Goal: Task Accomplishment & Management: Check status

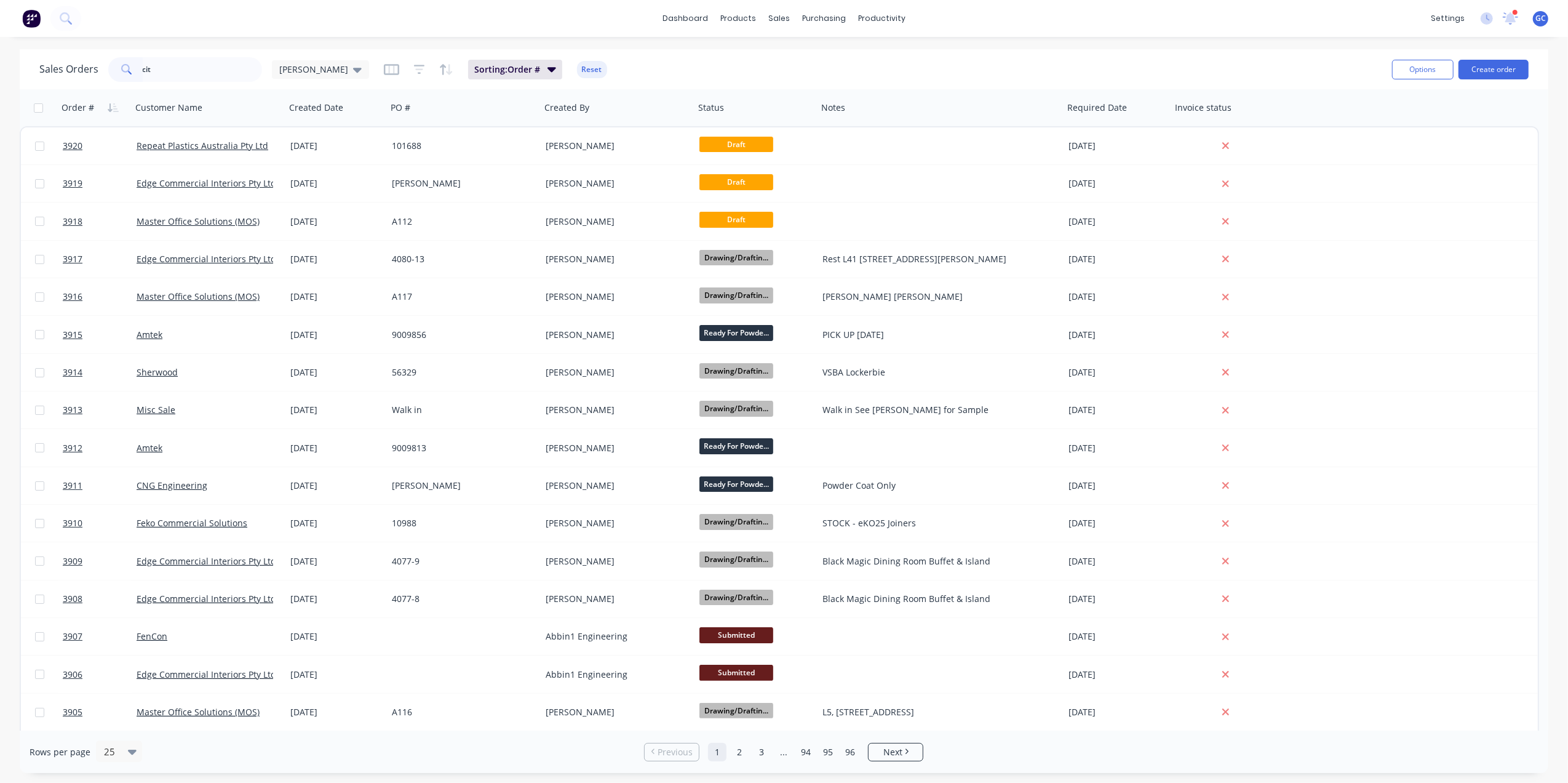
type input "city"
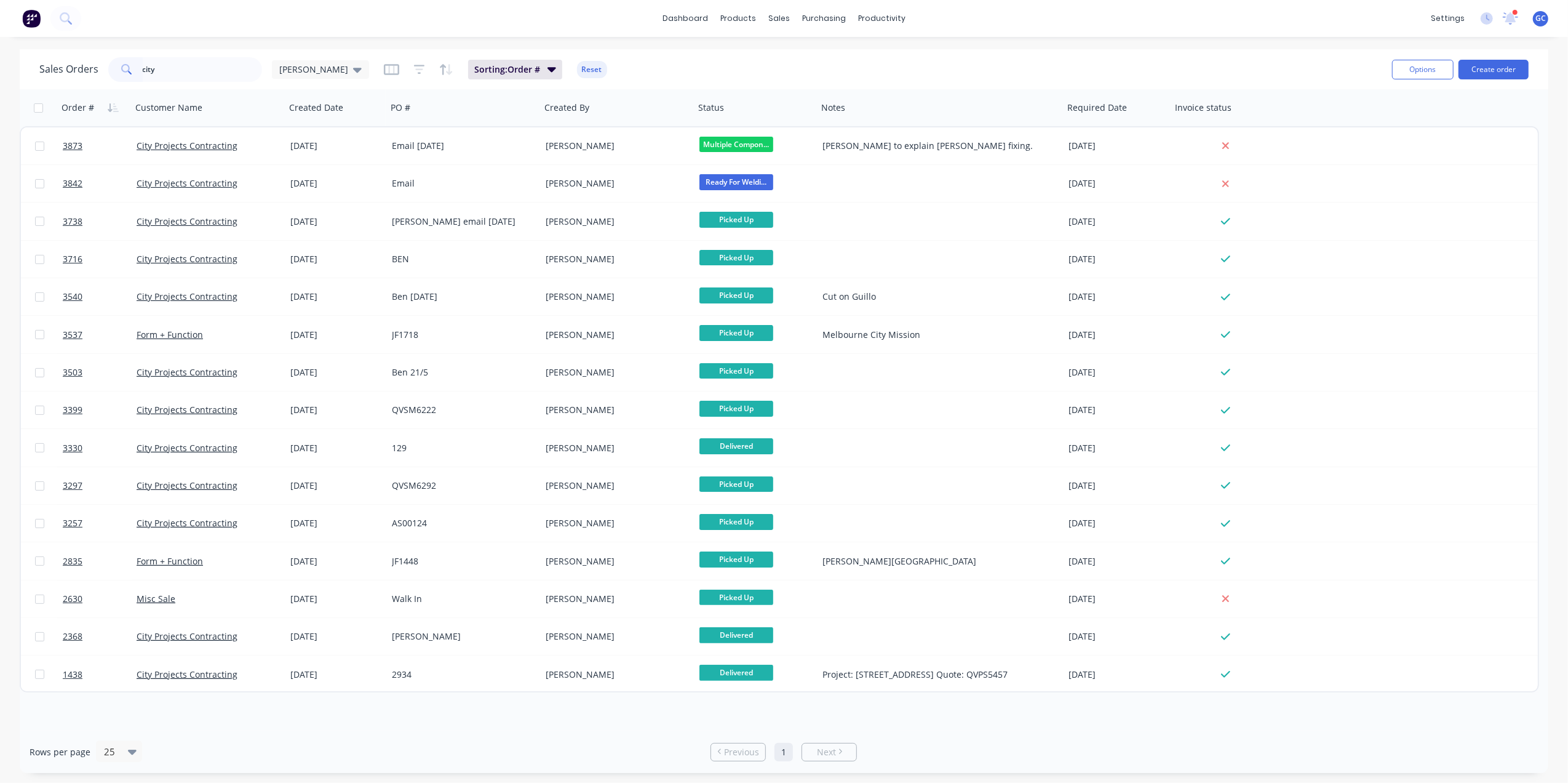
drag, startPoint x: 207, startPoint y: 63, endPoint x: 65, endPoint y: 66, distance: 142.0
click at [65, 66] on div "Sales Orders city Gino" at bounding box center [204, 70] width 330 height 25
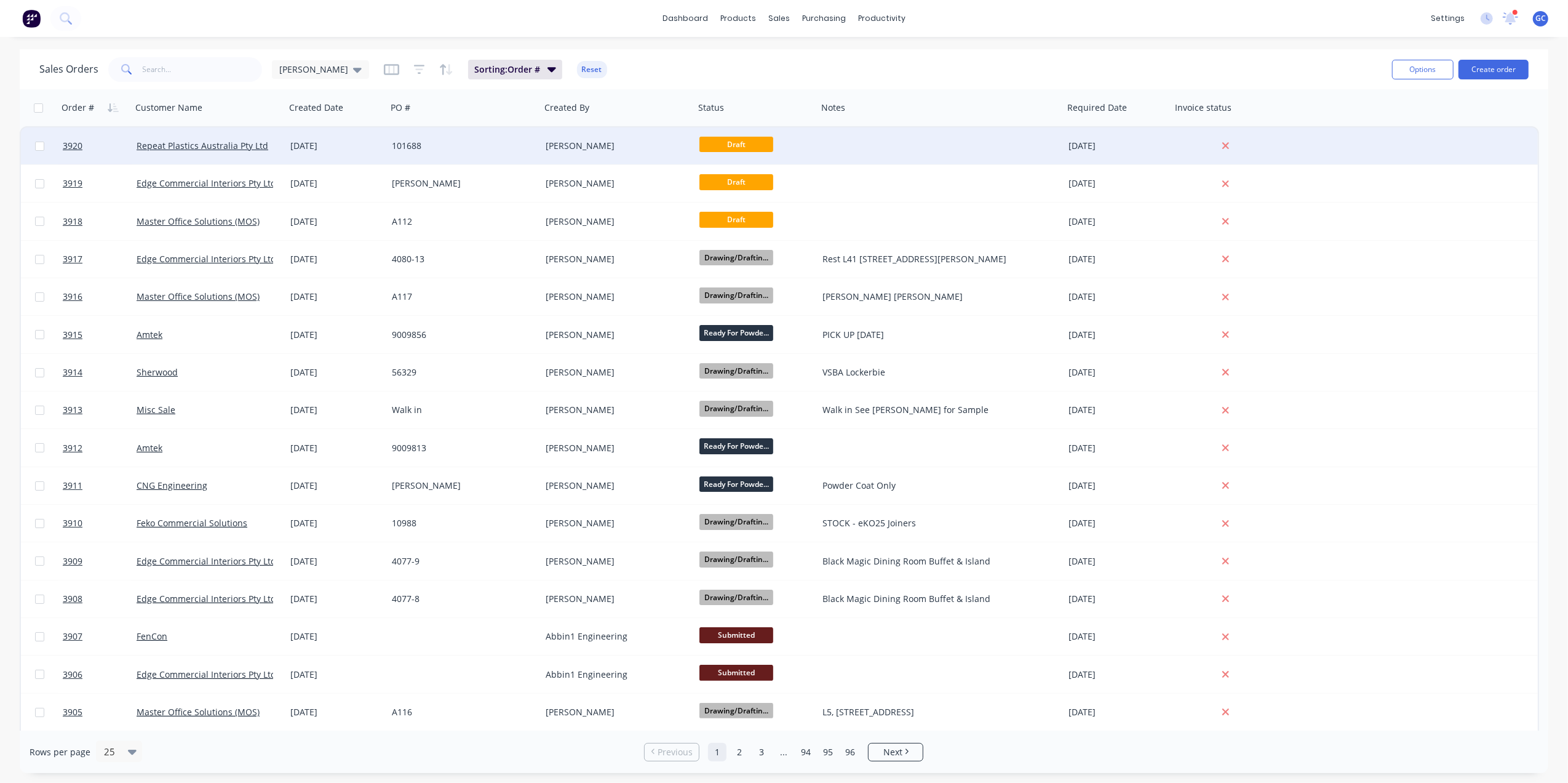
click at [439, 143] on div "101688" at bounding box center [460, 146] width 137 height 12
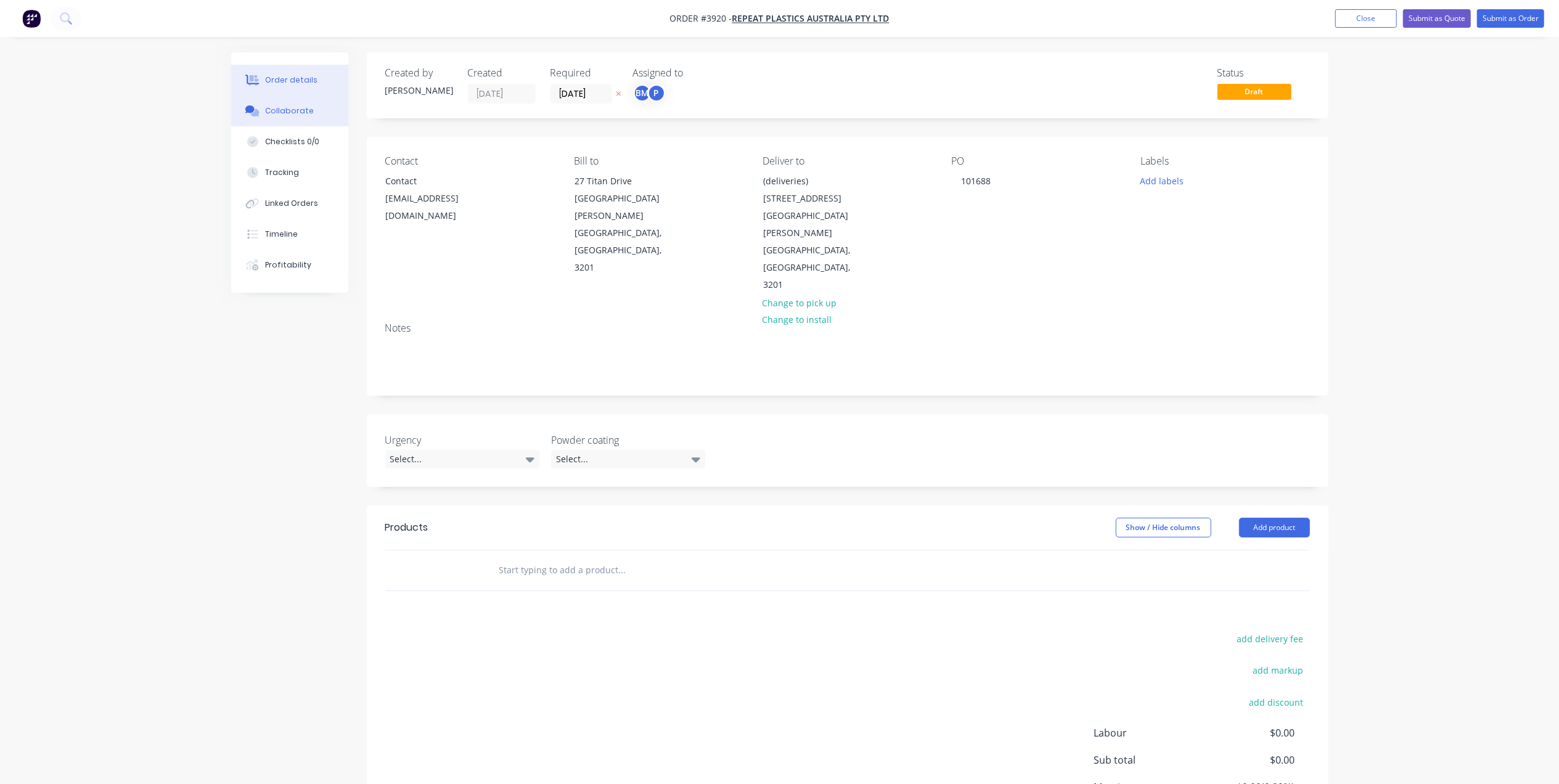
click at [296, 106] on div "Collaborate" at bounding box center [290, 111] width 49 height 11
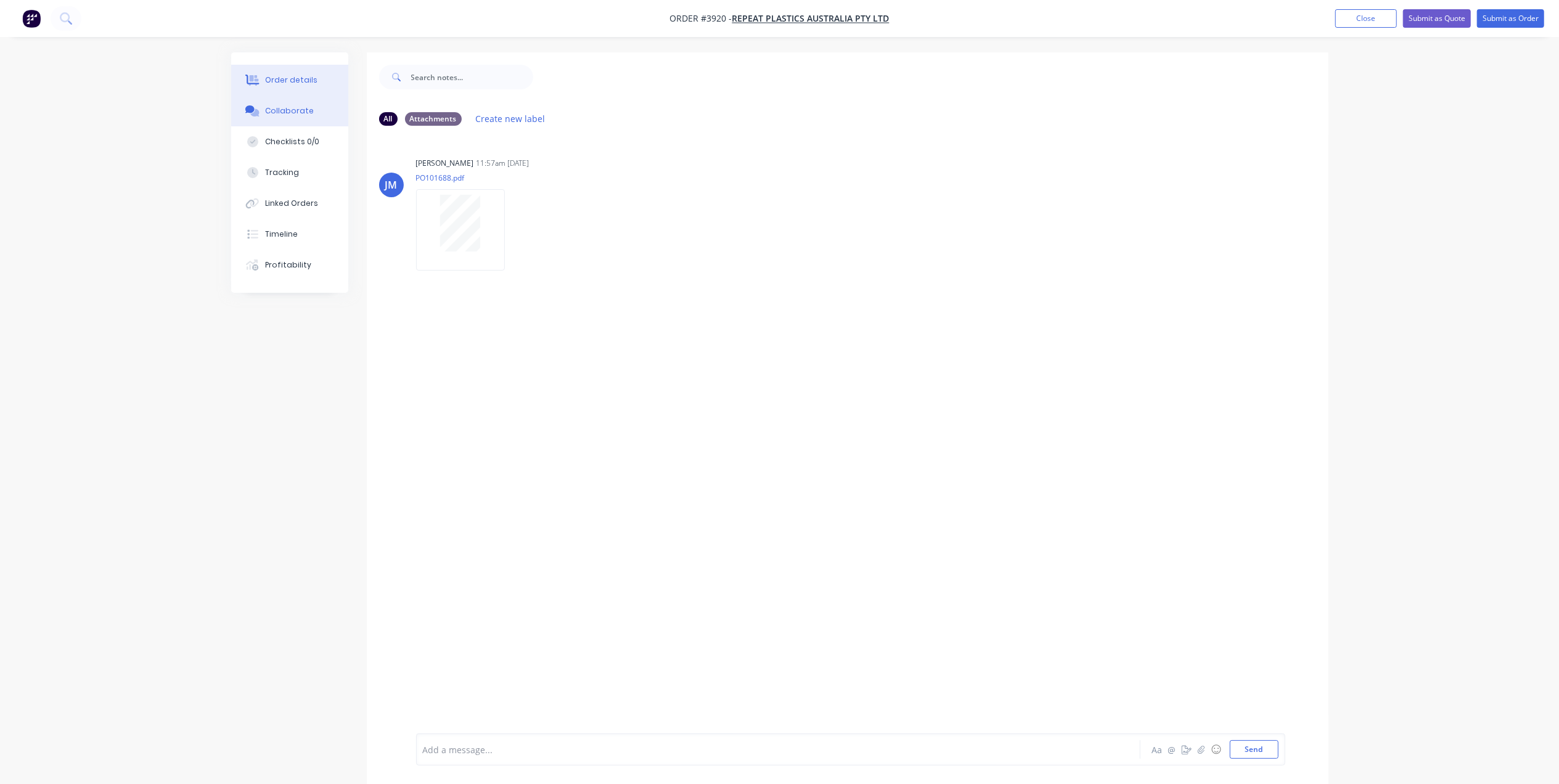
click at [279, 89] on button "Order details" at bounding box center [290, 80] width 117 height 31
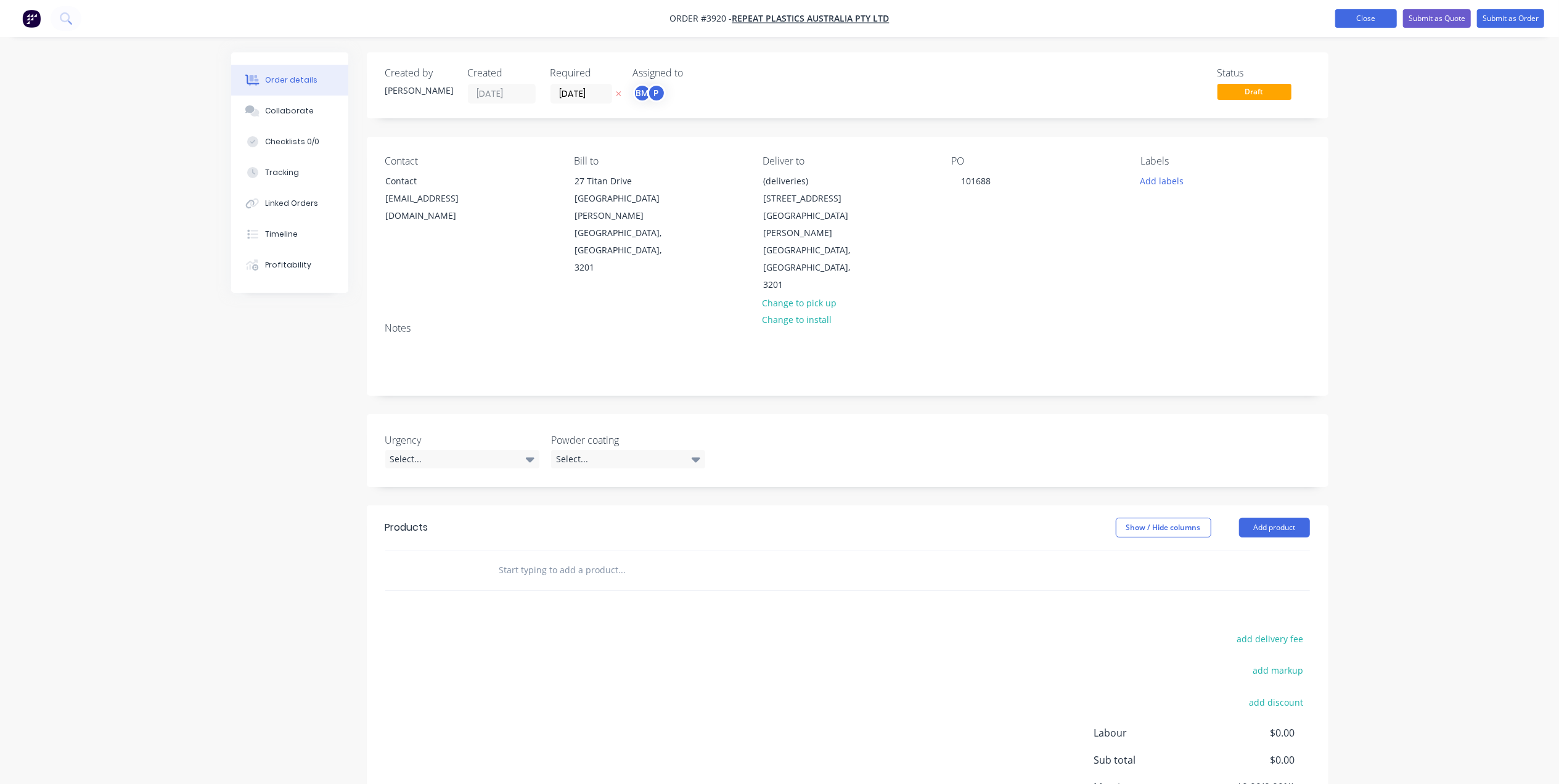
click at [1389, 27] on button "Close" at bounding box center [1366, 19] width 62 height 19
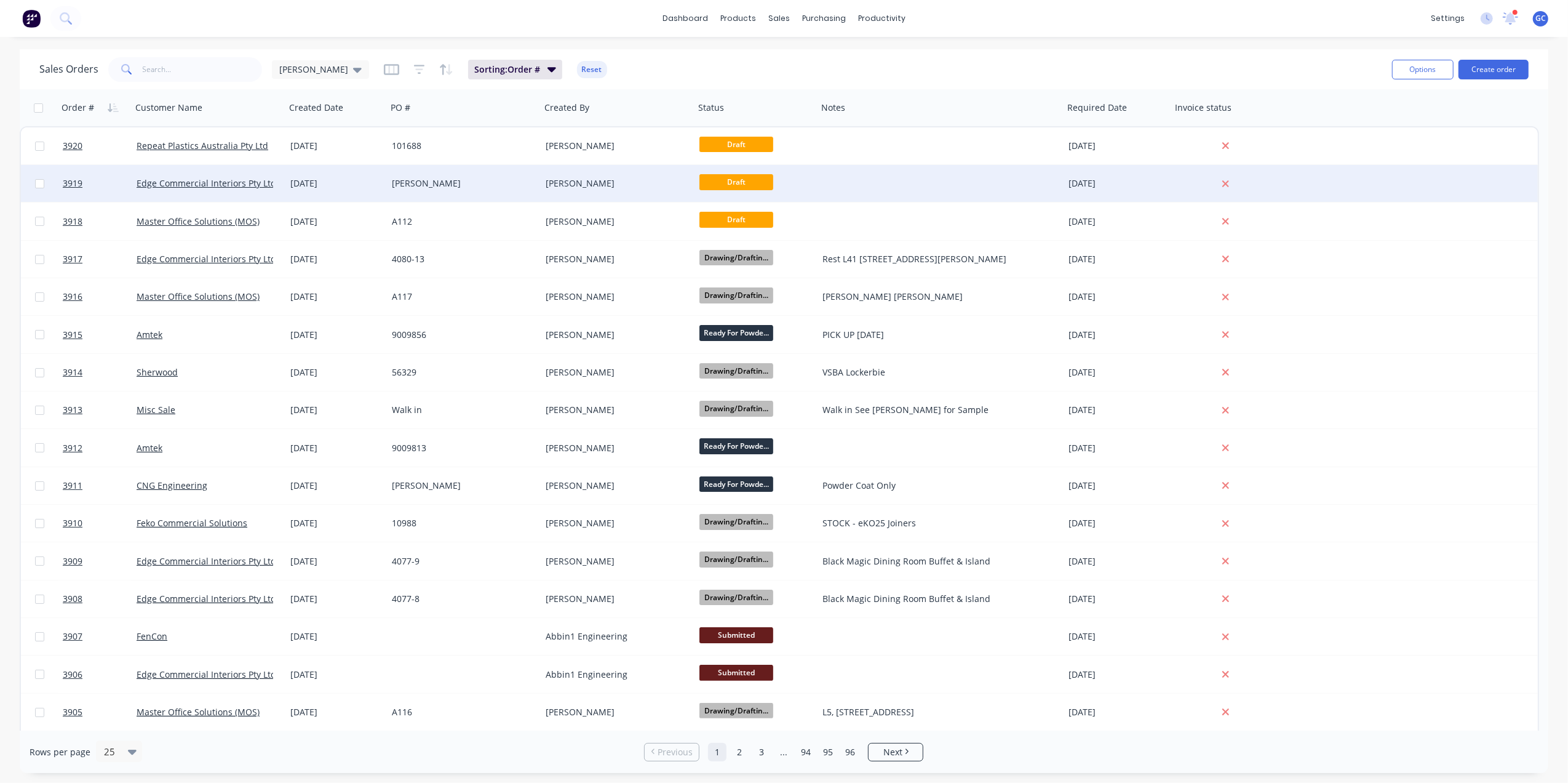
click at [441, 195] on div "[PERSON_NAME]" at bounding box center [464, 183] width 154 height 37
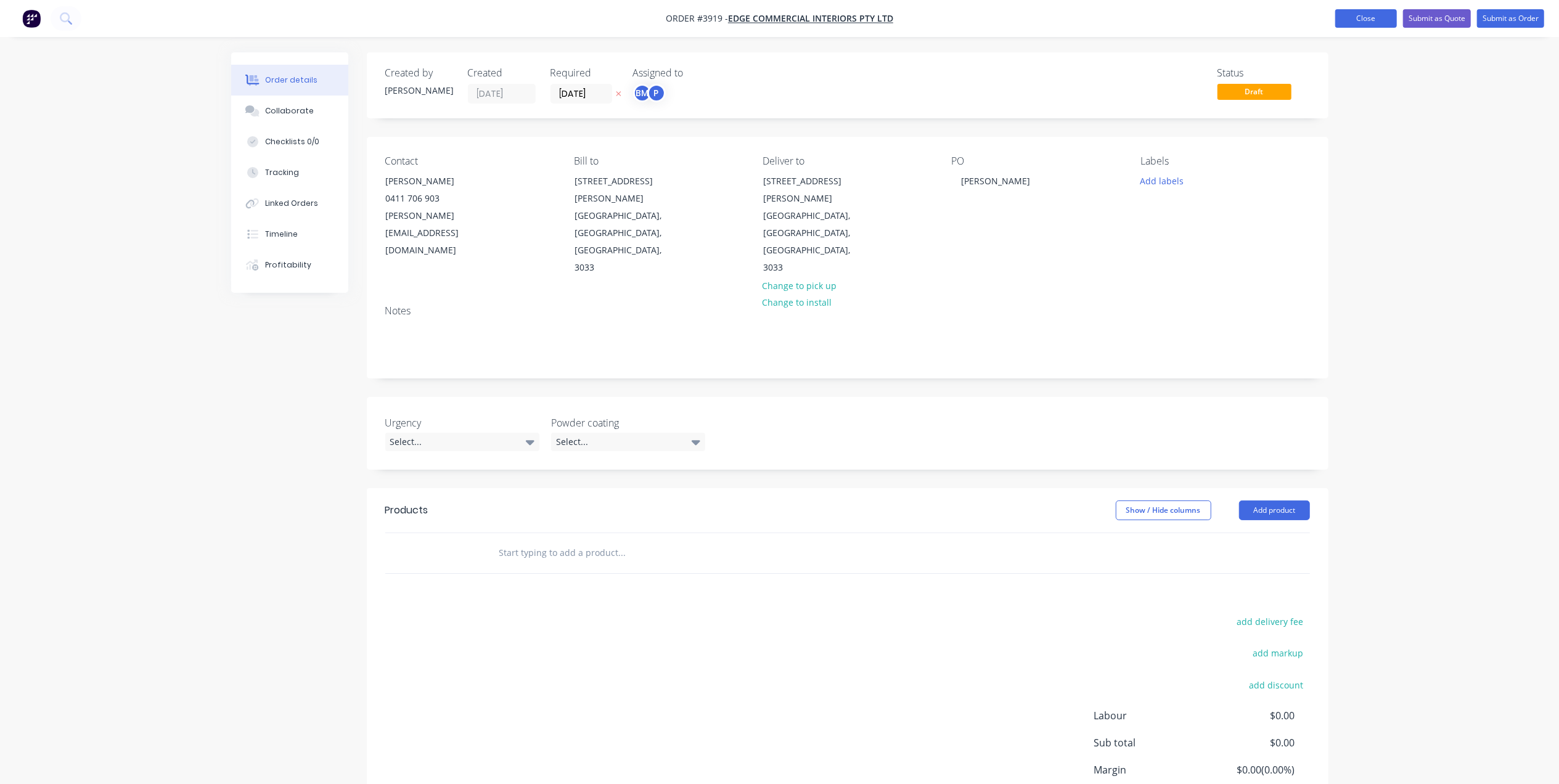
click at [1364, 15] on button "Close" at bounding box center [1366, 19] width 62 height 19
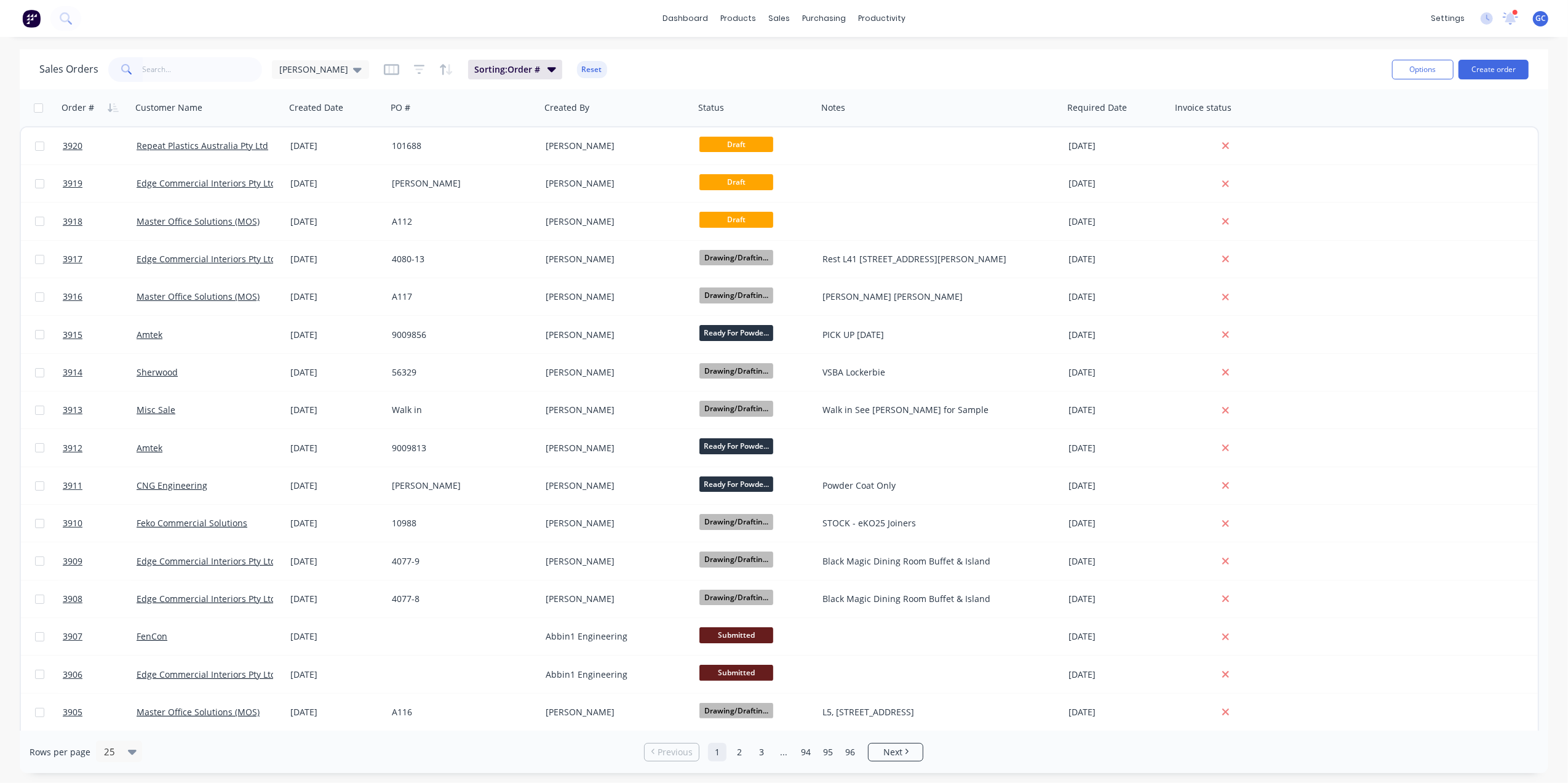
click at [215, 68] on input "text" at bounding box center [203, 70] width 120 height 25
type input "3889"
